Goal: Task Accomplishment & Management: Use online tool/utility

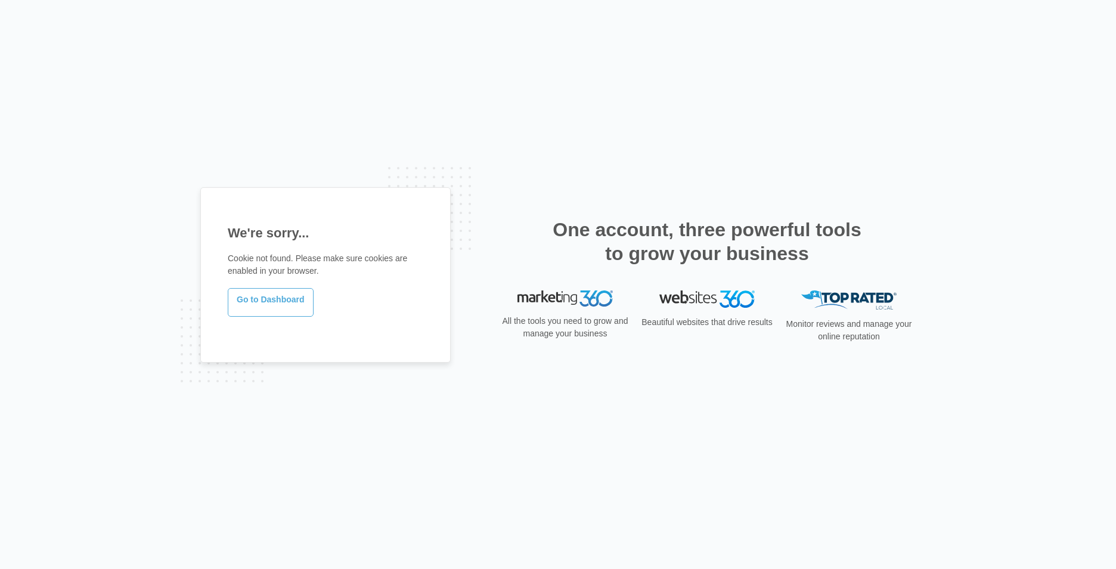
click at [251, 306] on link "Go to Dashboard" at bounding box center [271, 302] width 86 height 29
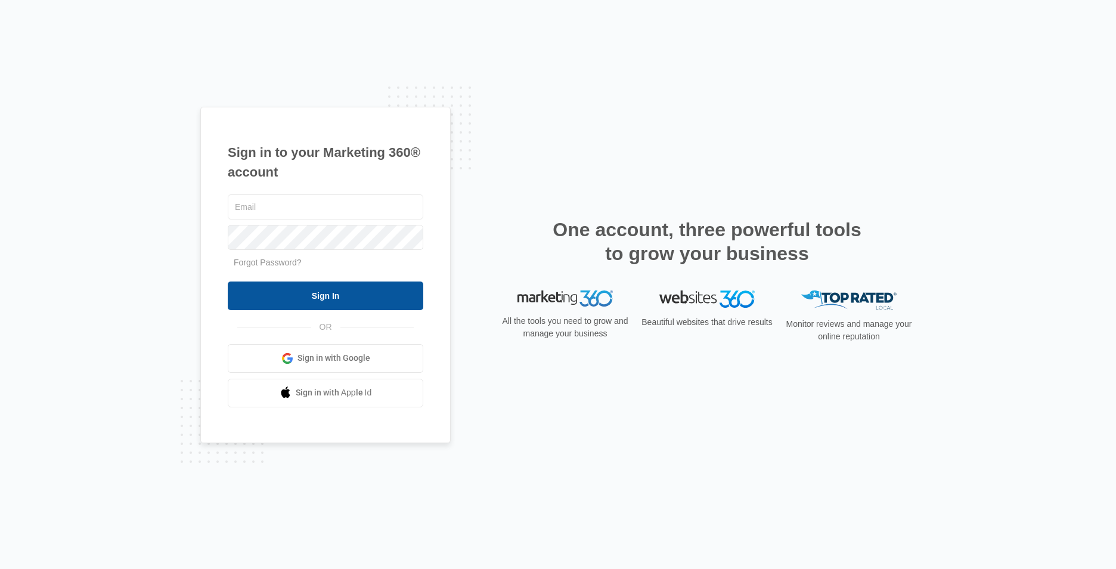
type input "[EMAIL_ADDRESS][DOMAIN_NAME]"
click at [264, 292] on input "Sign In" at bounding box center [326, 295] width 196 height 29
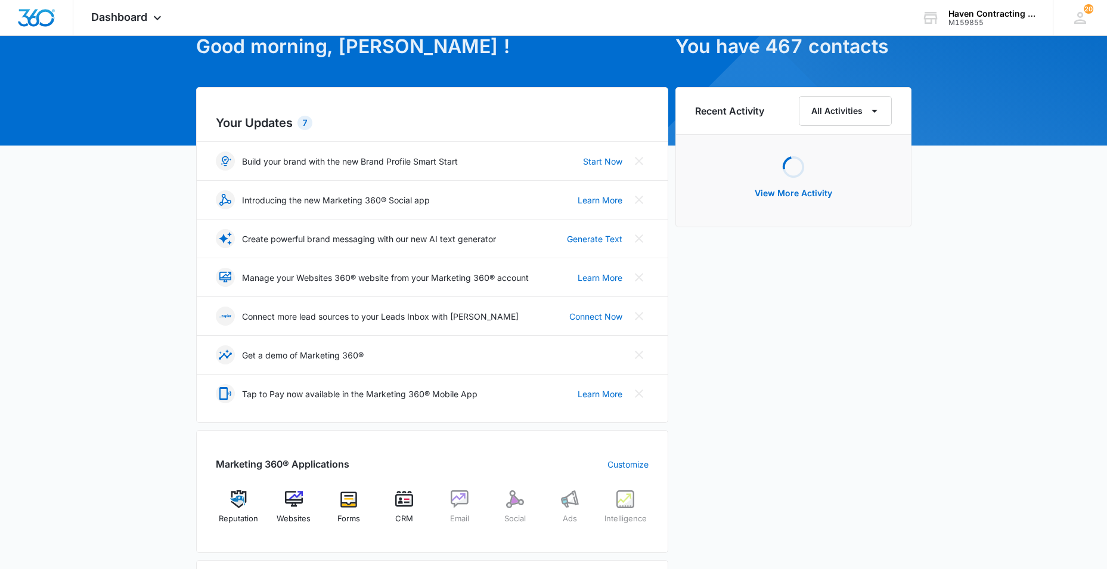
scroll to position [179, 0]
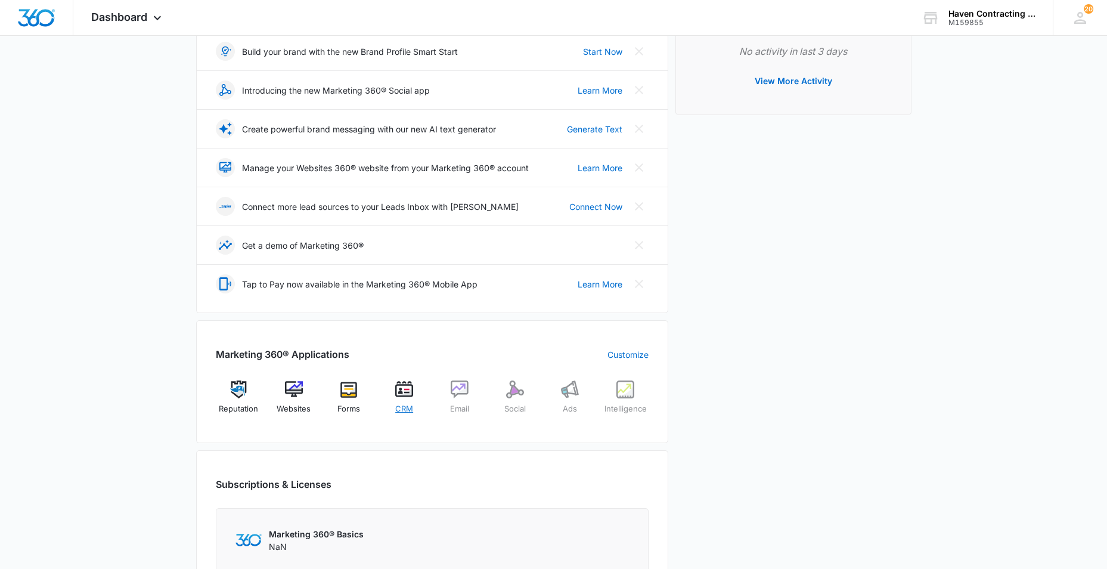
click at [407, 394] on img at bounding box center [404, 389] width 18 height 18
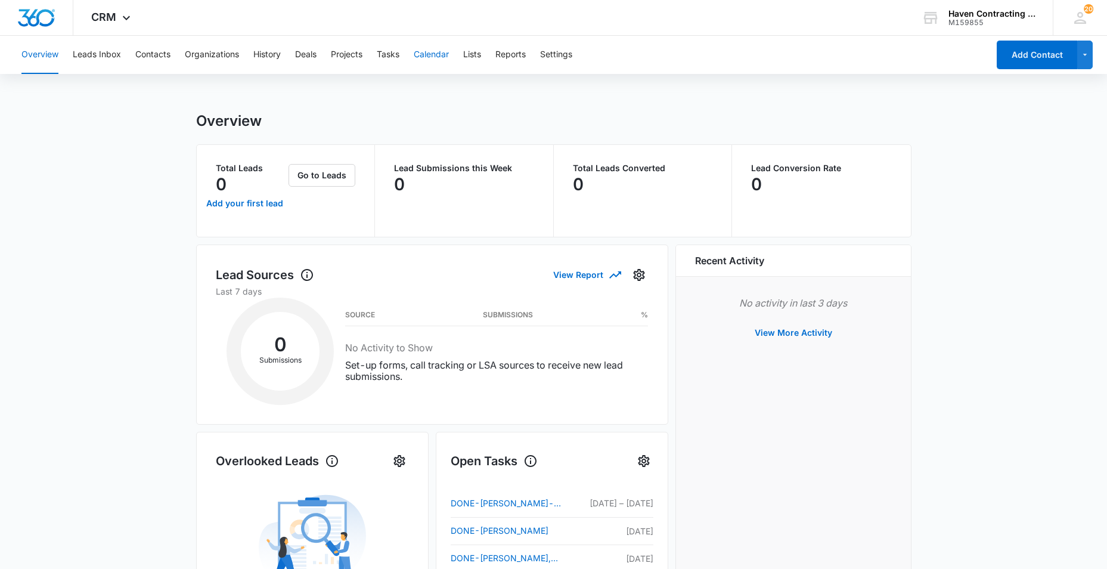
click at [426, 55] on button "Calendar" at bounding box center [431, 55] width 35 height 38
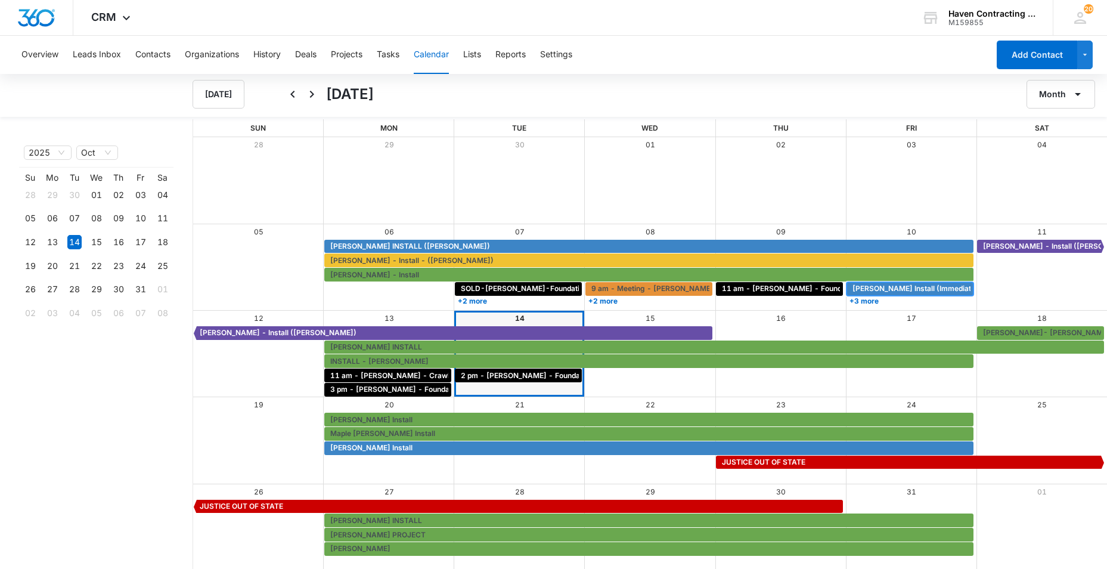
click at [886, 290] on span "Jesse Wilson Install (Immediate)" at bounding box center [915, 288] width 126 height 11
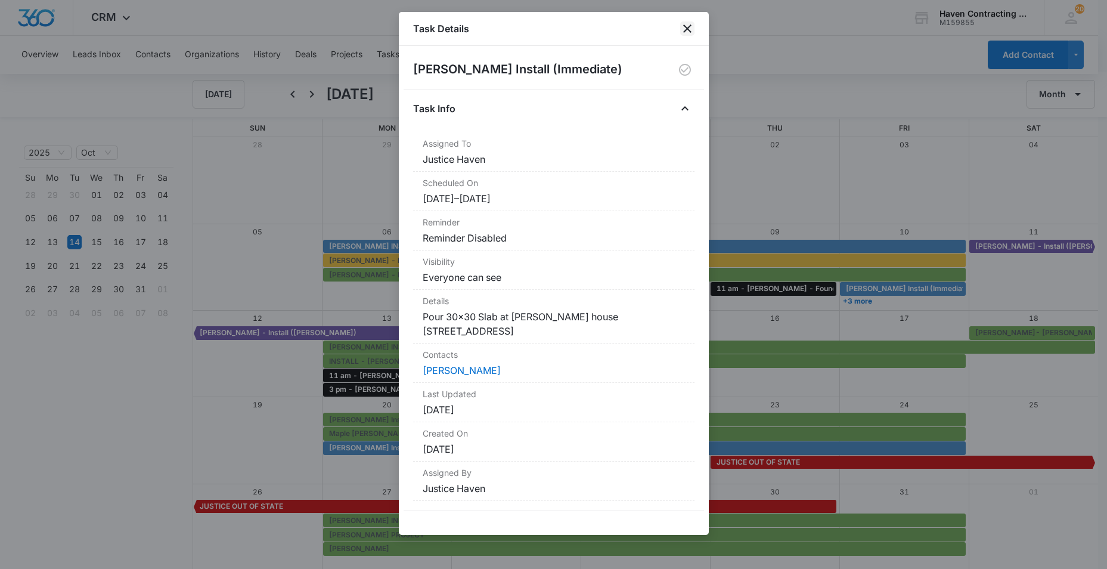
click at [691, 24] on icon "close" at bounding box center [687, 28] width 14 height 14
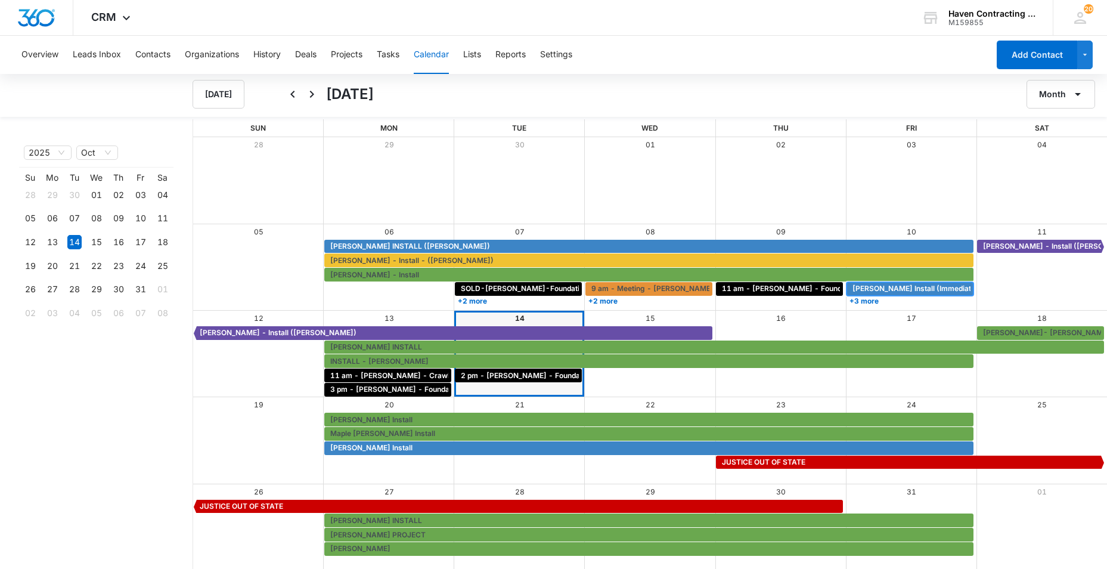
click at [859, 288] on span "Jesse Wilson Install (Immediate)" at bounding box center [915, 288] width 126 height 11
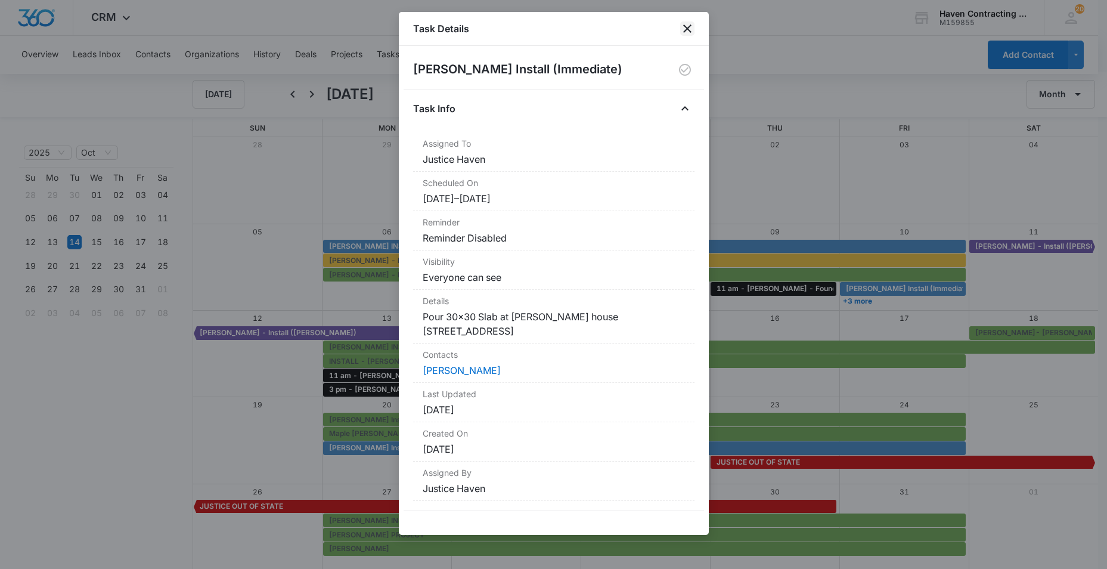
click at [688, 29] on icon "close" at bounding box center [687, 28] width 14 height 14
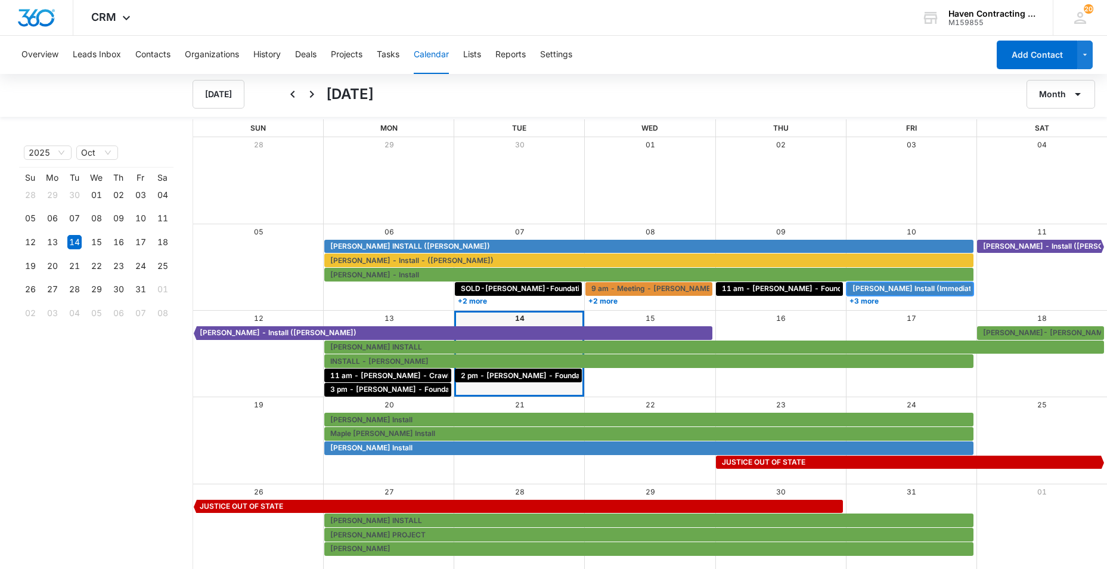
scroll to position [1, 0]
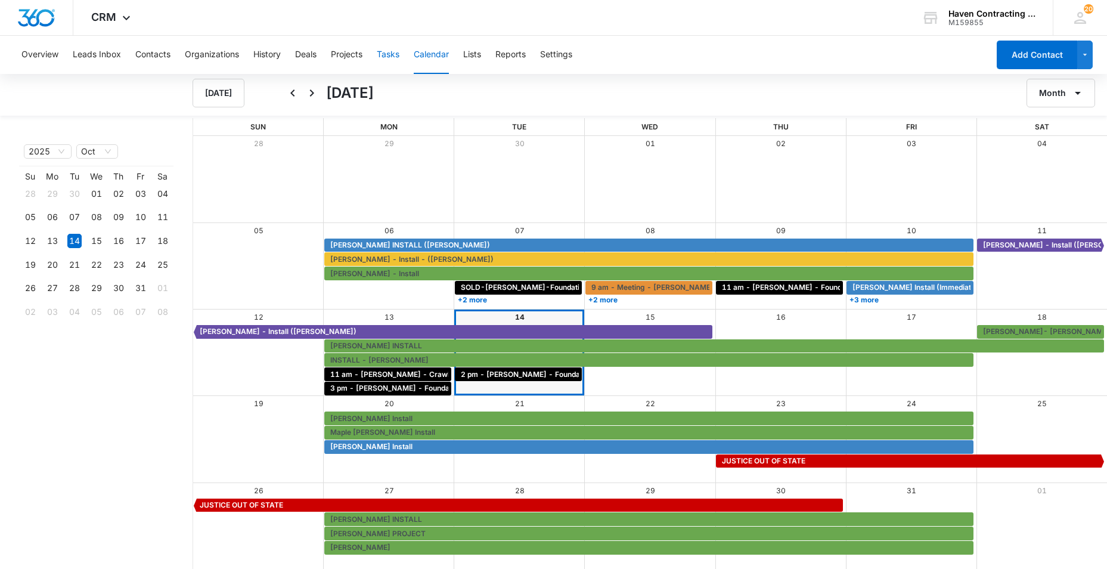
click at [395, 54] on button "Tasks" at bounding box center [388, 55] width 23 height 38
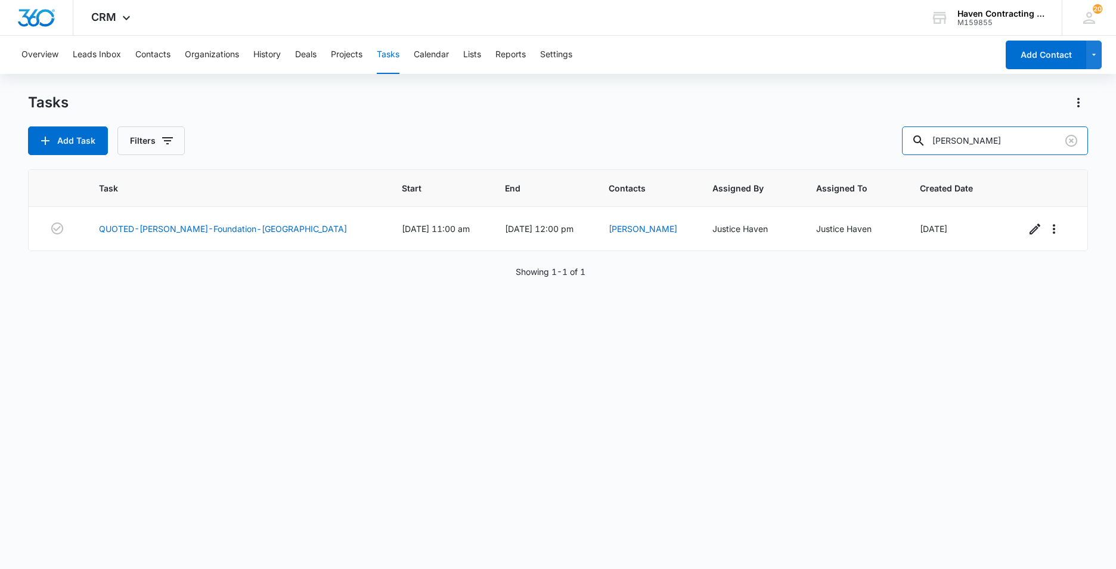
drag, startPoint x: 982, startPoint y: 145, endPoint x: 707, endPoint y: 163, distance: 276.0
click at [775, 160] on div "Tasks Add Task Filters baxter Task Start End Contacts Assigned By Assigned To C…" at bounding box center [558, 330] width 1060 height 474
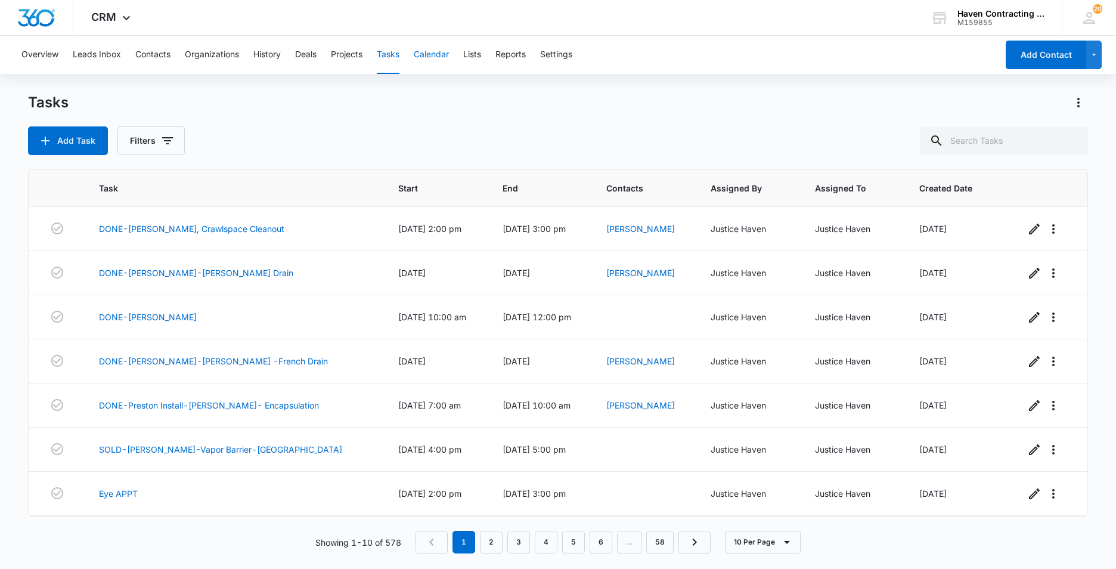
click at [431, 55] on button "Calendar" at bounding box center [431, 55] width 35 height 38
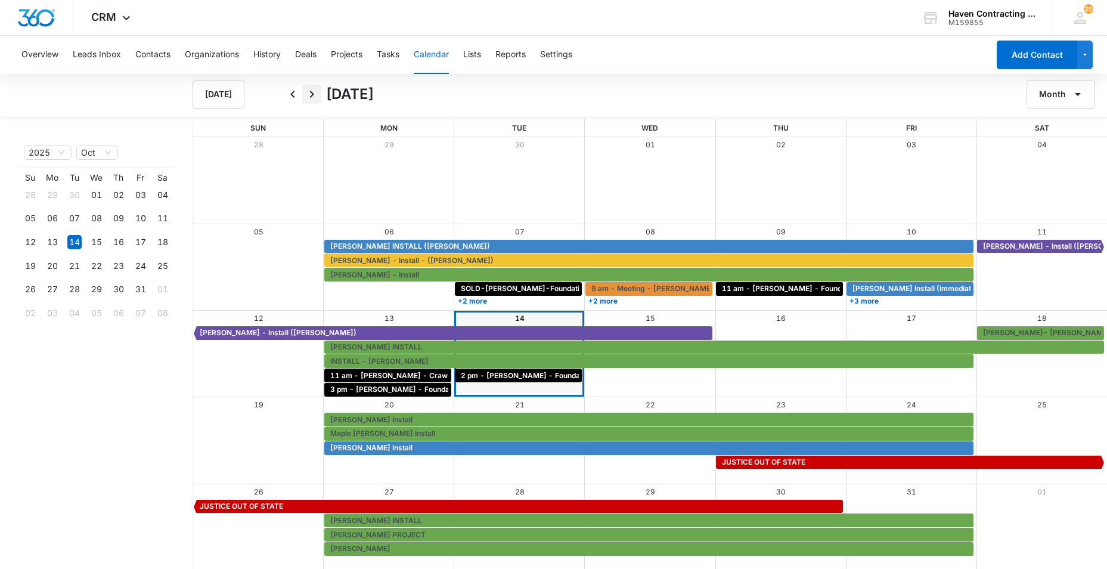
click at [312, 92] on icon "Next" at bounding box center [312, 94] width 4 height 7
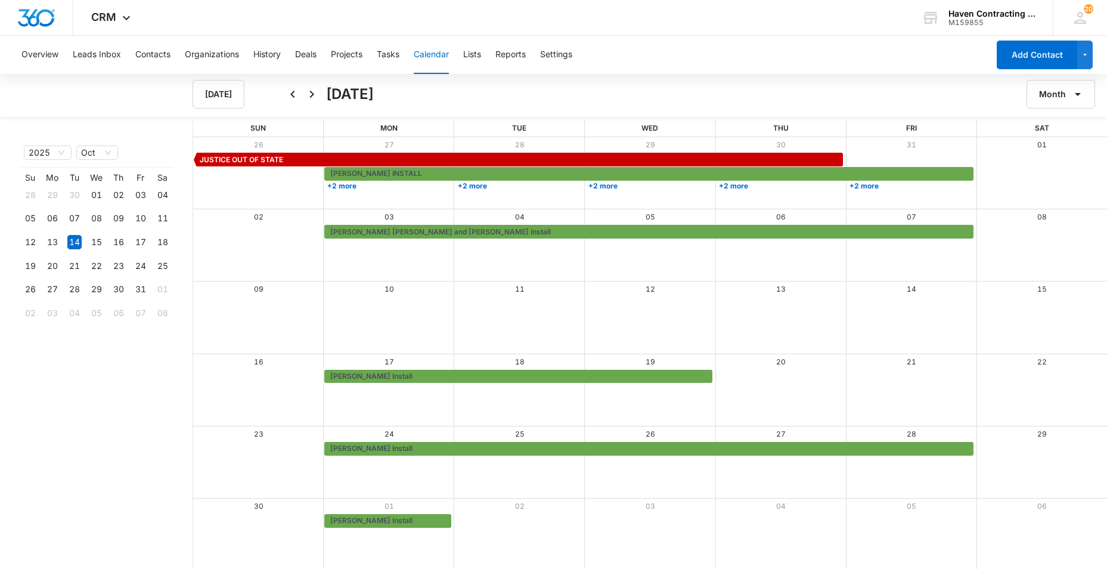
scroll to position [1, 0]
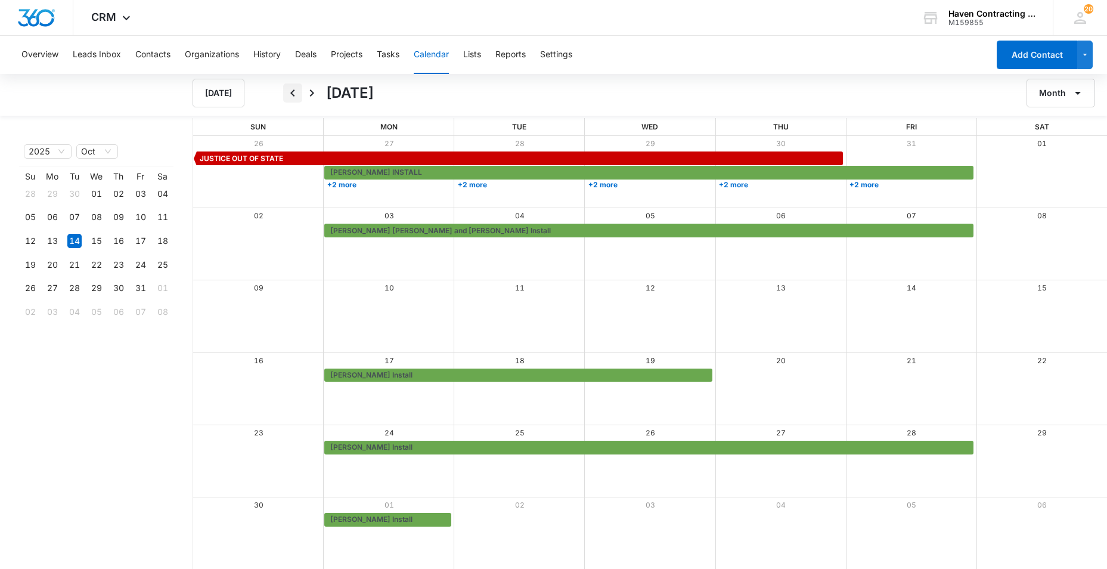
click at [290, 93] on icon "Back" at bounding box center [292, 92] width 4 height 7
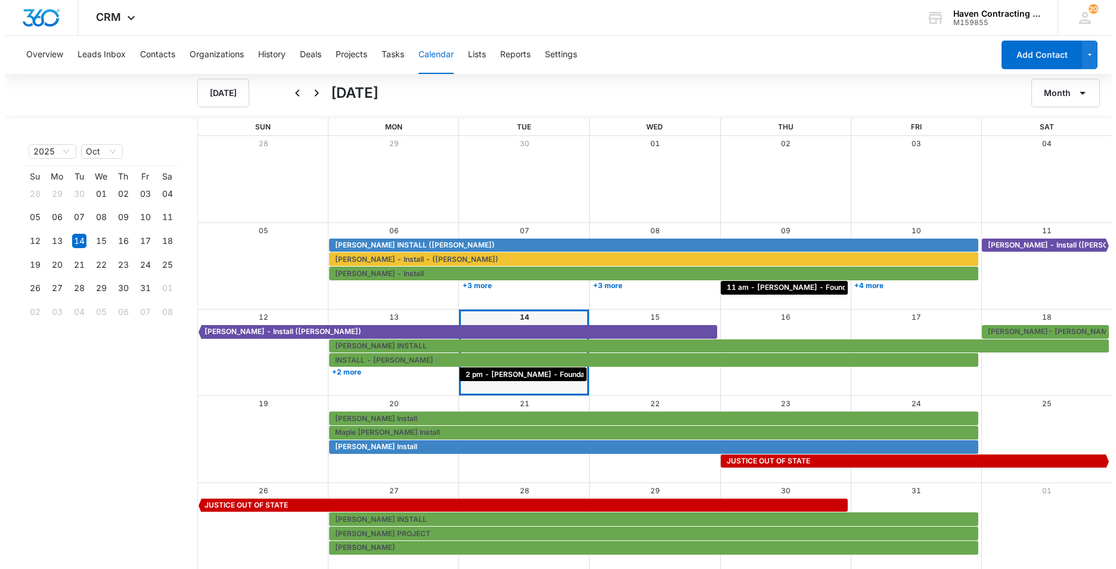
scroll to position [0, 0]
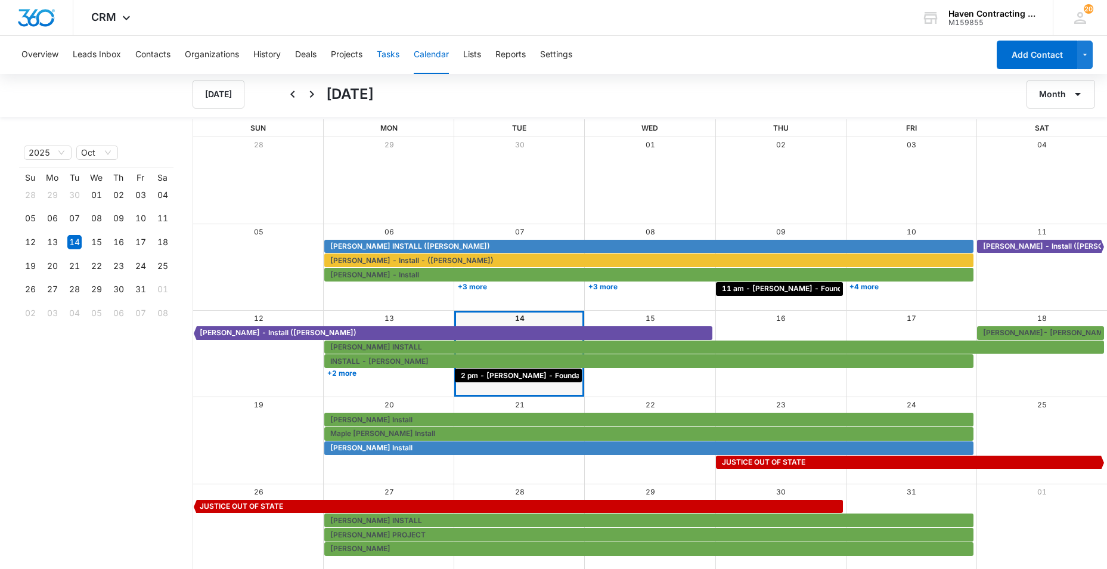
click at [386, 52] on button "Tasks" at bounding box center [388, 55] width 23 height 38
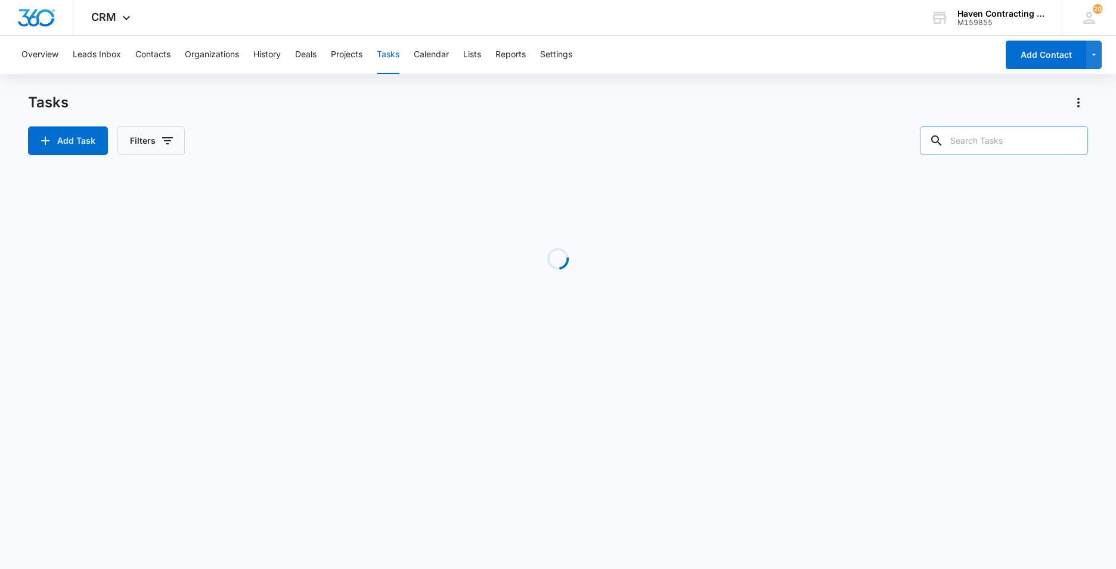
click at [969, 138] on input "text" at bounding box center [1004, 140] width 168 height 29
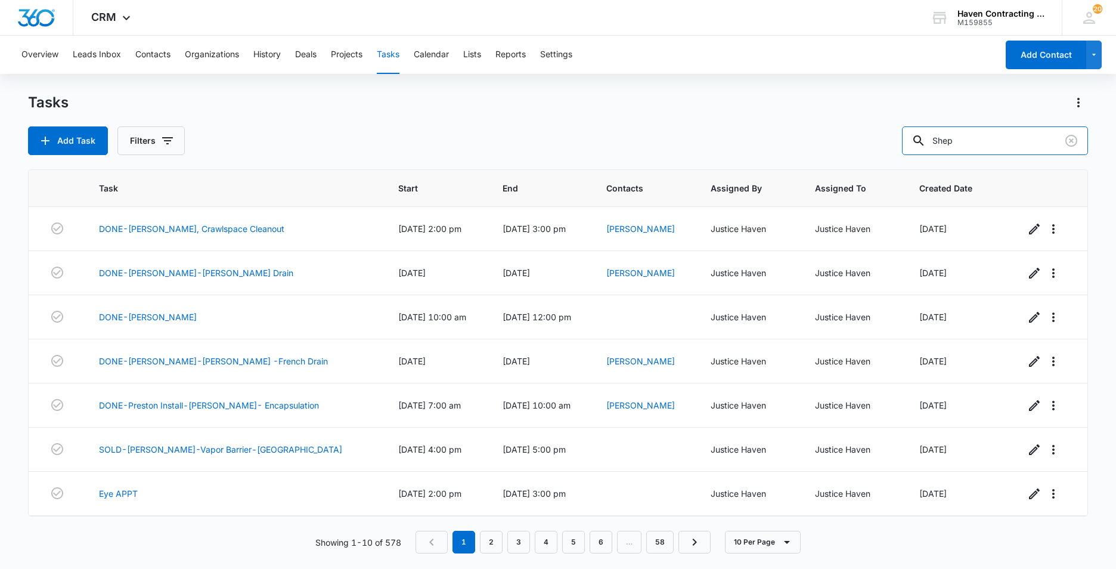
type input "Shep"
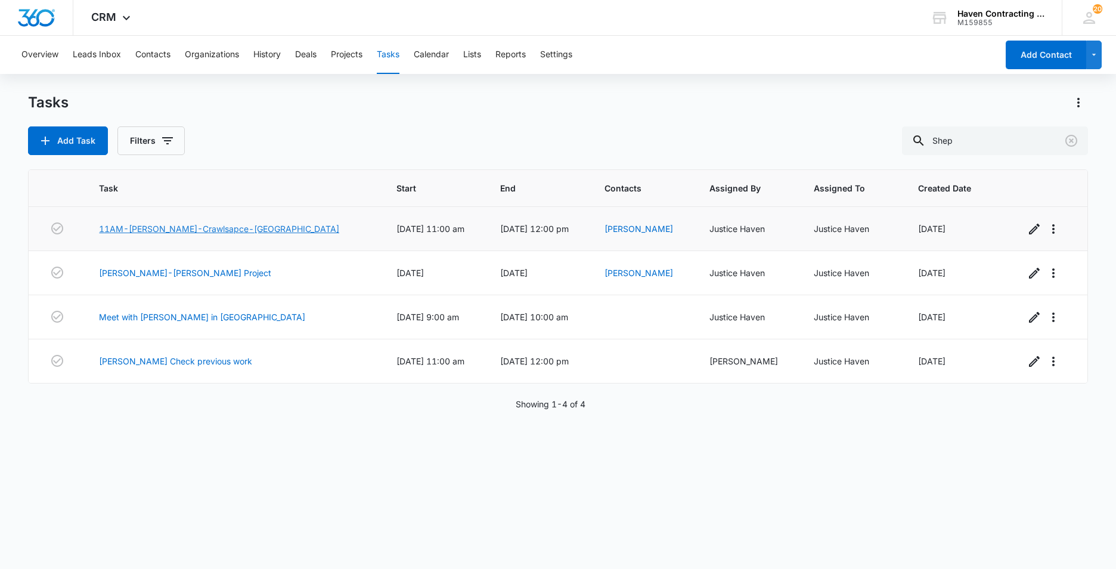
click at [147, 229] on link "11AM-Sheppard-Crawlsapce-Jonesboro" at bounding box center [219, 228] width 240 height 13
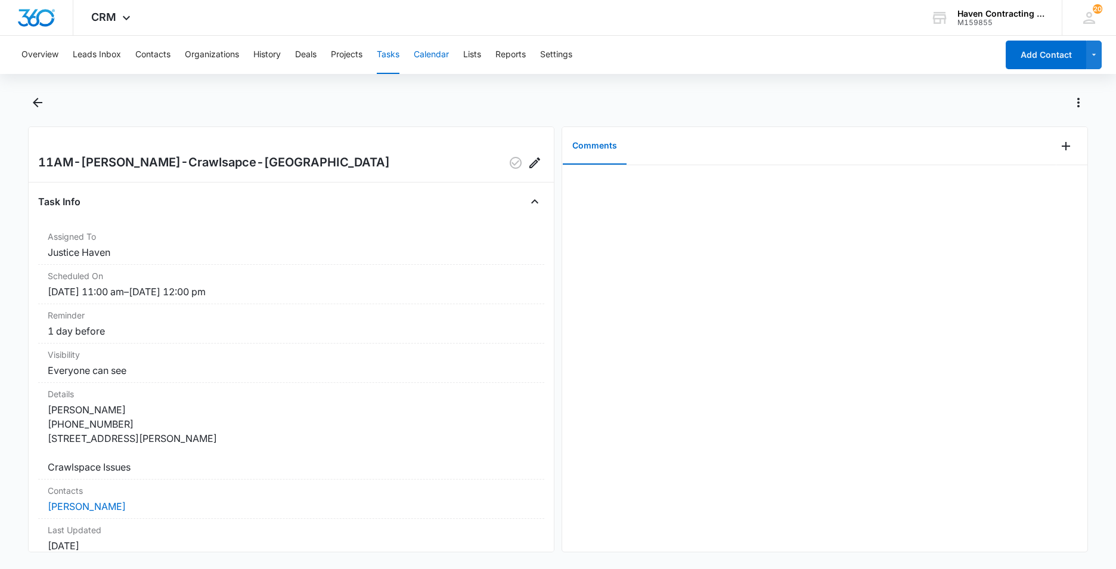
click at [435, 52] on button "Calendar" at bounding box center [431, 55] width 35 height 38
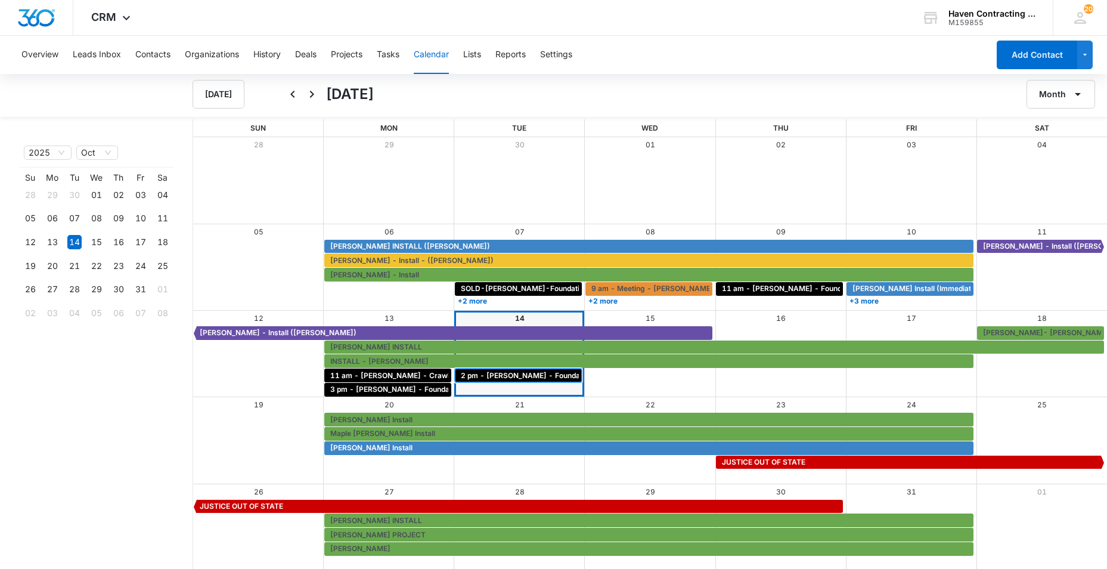
click at [486, 376] on span "2 pm - Beverly Presley - Foundation - Mammoth Springs" at bounding box center [569, 375] width 217 height 11
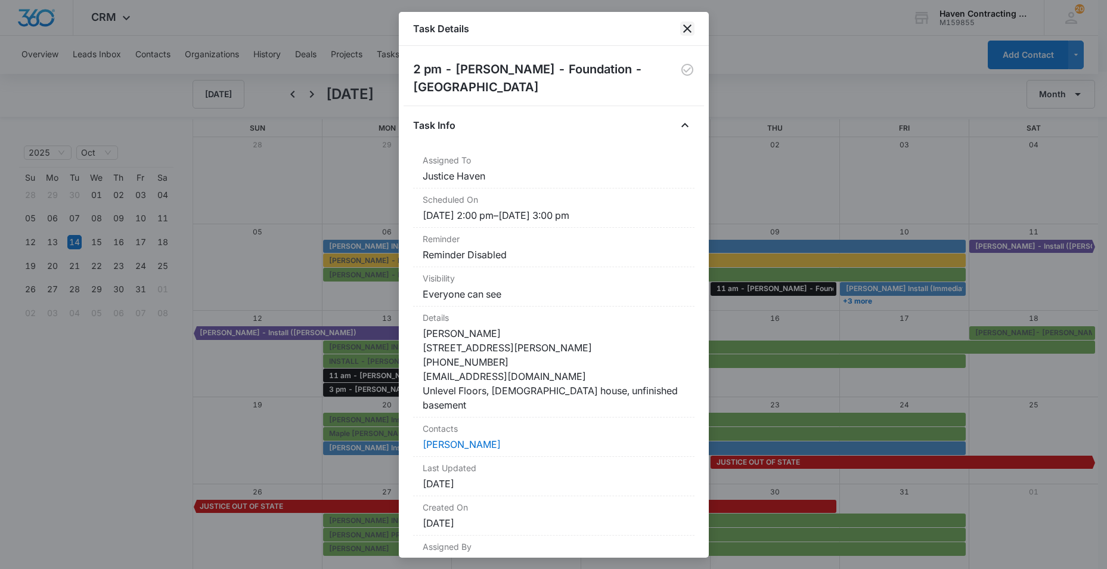
click at [687, 28] on icon "close" at bounding box center [687, 28] width 8 height 8
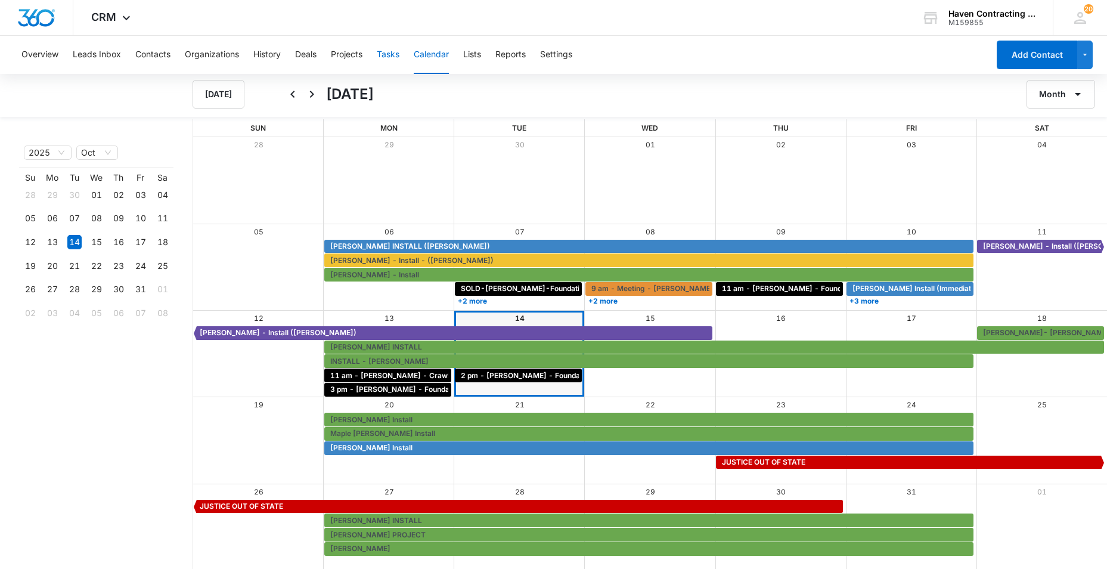
click at [378, 54] on button "Tasks" at bounding box center [388, 55] width 23 height 38
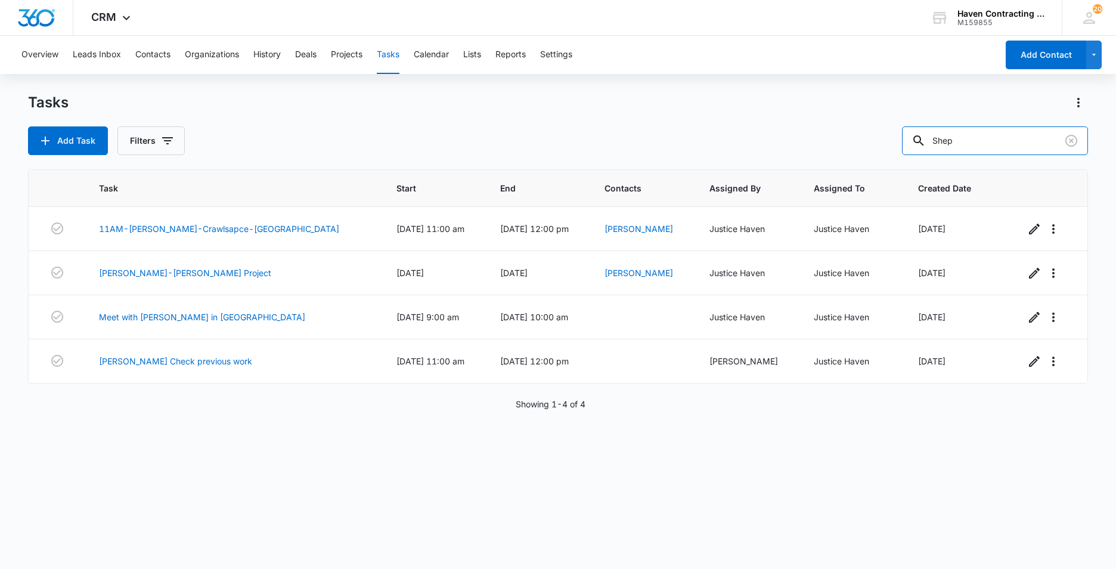
drag, startPoint x: 972, startPoint y: 144, endPoint x: 654, endPoint y: 198, distance: 322.2
click at [782, 175] on div "Tasks Add Task Filters Shep Task Start End Contacts Assigned By Assigned To Cre…" at bounding box center [558, 330] width 1060 height 474
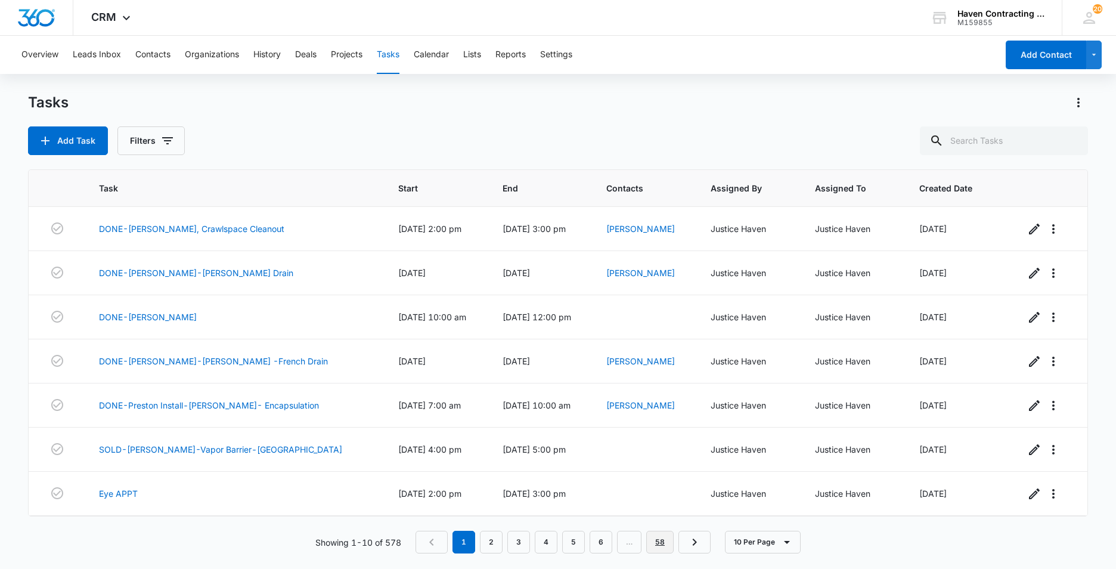
click at [656, 542] on link "58" at bounding box center [659, 541] width 27 height 23
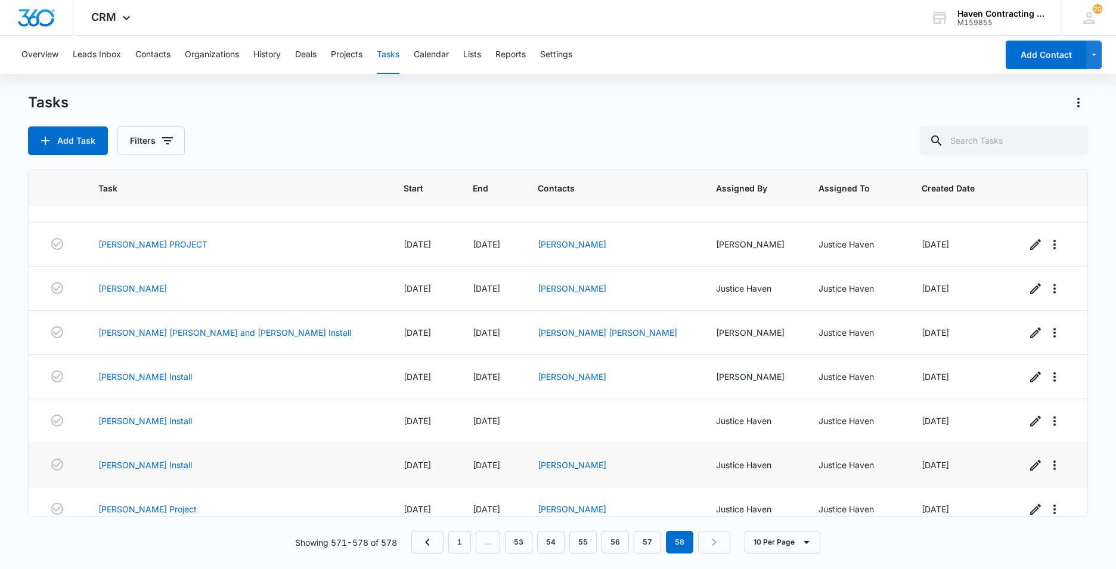
scroll to position [44, 0]
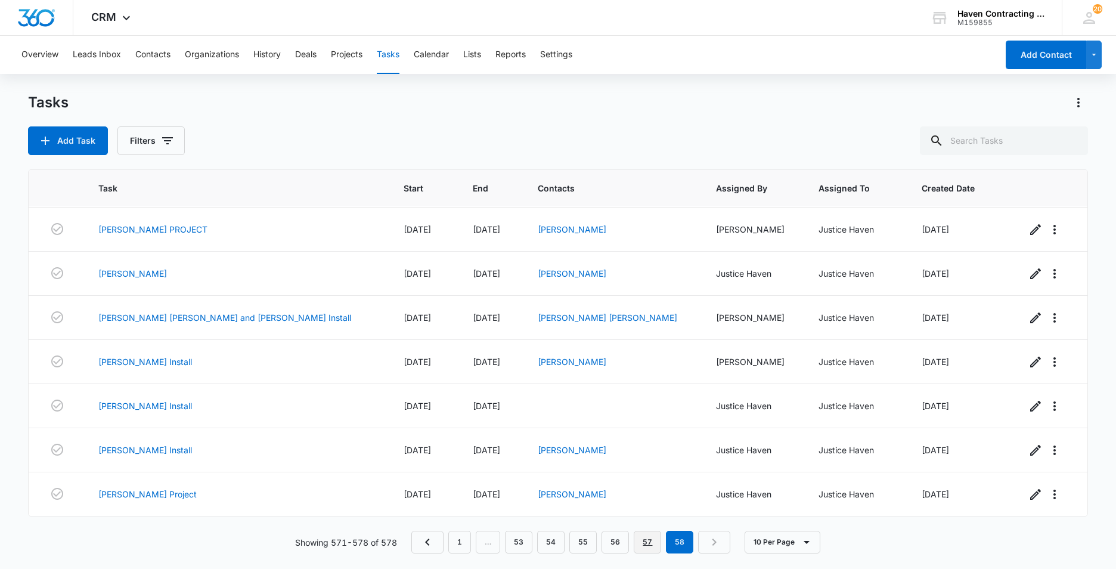
click at [651, 543] on link "57" at bounding box center [647, 541] width 27 height 23
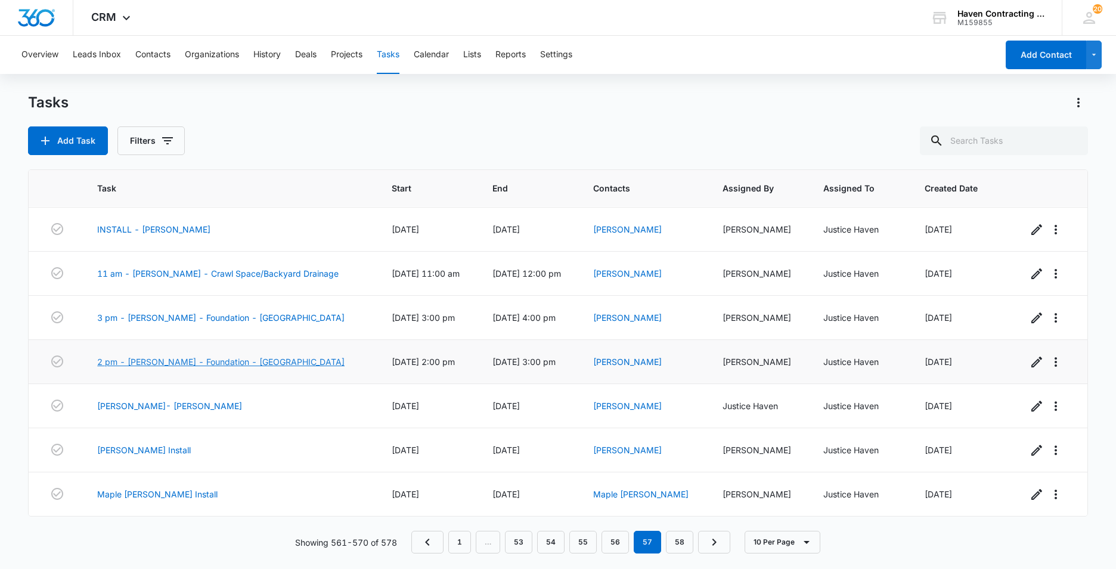
click at [147, 359] on link "2 pm - [PERSON_NAME] - Foundation - [GEOGRAPHIC_DATA]" at bounding box center [220, 361] width 247 height 13
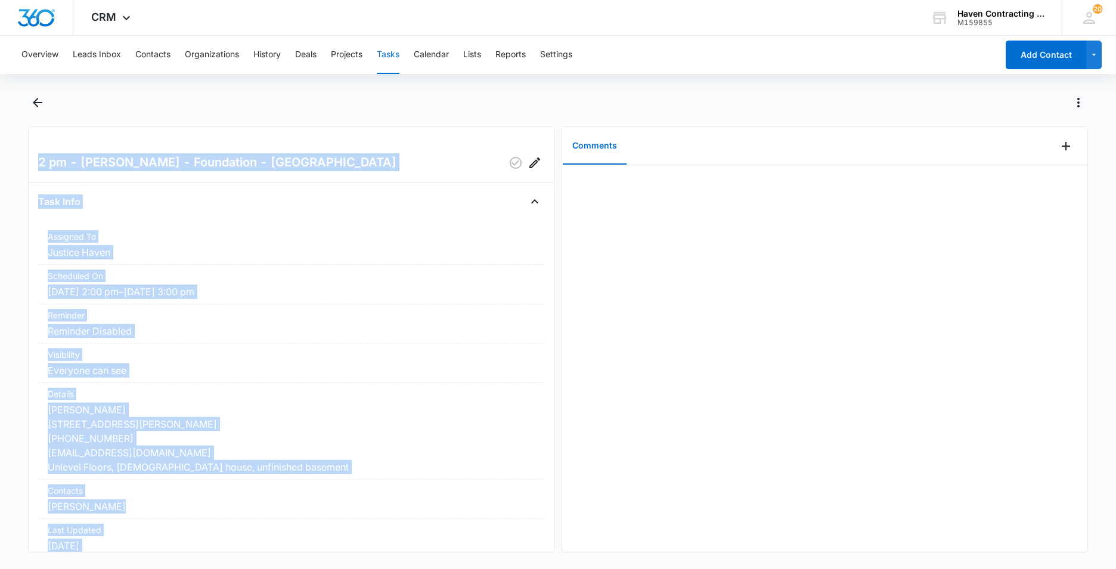
scroll to position [142, 0]
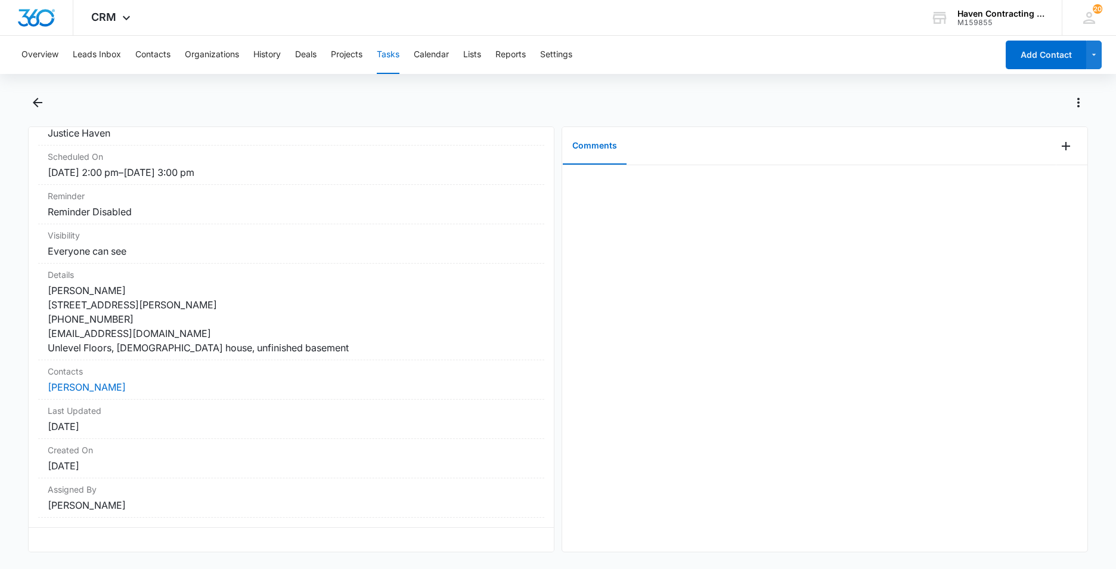
drag, startPoint x: 51, startPoint y: 166, endPoint x: 390, endPoint y: 558, distance: 518.9
click at [390, 558] on div "2 pm - [PERSON_NAME] - Foundation - Mammoth Springs Task Info Assigned To Justi…" at bounding box center [558, 329] width 1060 height 473
drag, startPoint x: 390, startPoint y: 558, endPoint x: 293, endPoint y: 421, distance: 168.4
click at [426, 57] on button "Calendar" at bounding box center [431, 55] width 35 height 38
